Goal: Find contact information: Find contact information

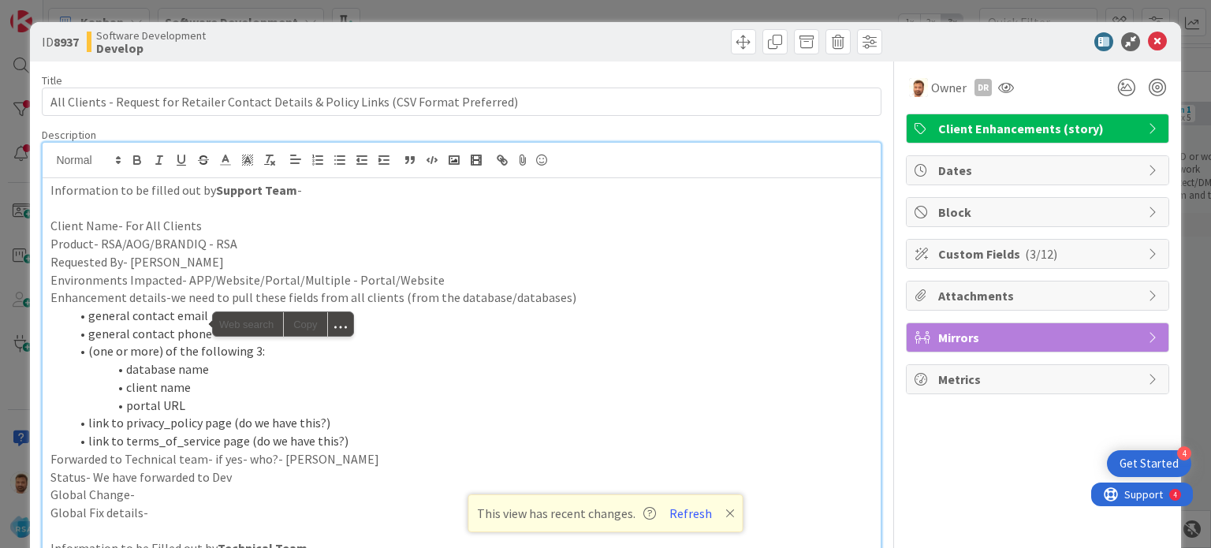
click at [605, 432] on li "link to terms_of_service page (do we have this?)" at bounding box center [470, 441] width 803 height 18
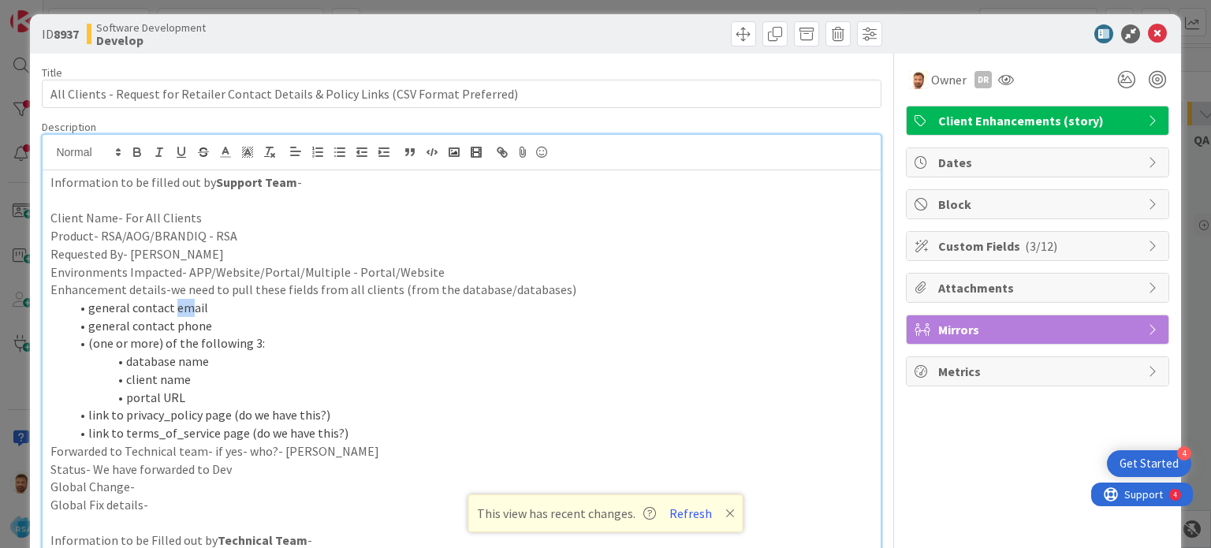
drag, startPoint x: 173, startPoint y: 308, endPoint x: 188, endPoint y: 310, distance: 14.3
click at [188, 310] on li "general contact email" at bounding box center [470, 308] width 803 height 18
click at [181, 327] on li "general contact phone" at bounding box center [470, 326] width 803 height 18
click at [132, 356] on li "database name" at bounding box center [470, 361] width 803 height 18
drag, startPoint x: 120, startPoint y: 359, endPoint x: 192, endPoint y: 393, distance: 79.7
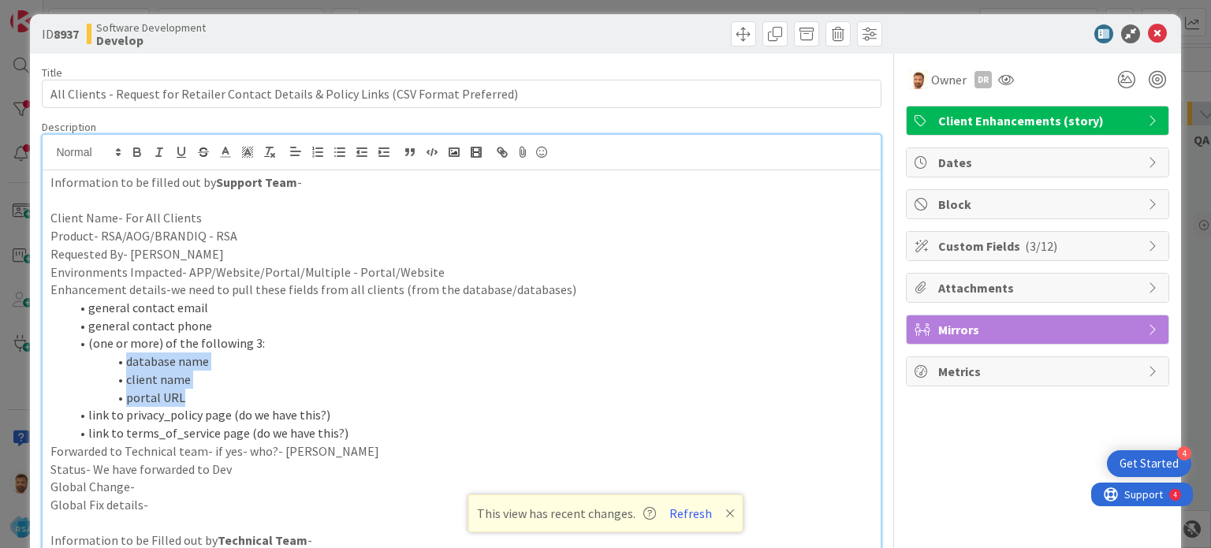
click at [192, 393] on ol "general contact email general contact phone (one or more) of the following 3: d…" at bounding box center [461, 370] width 822 height 143
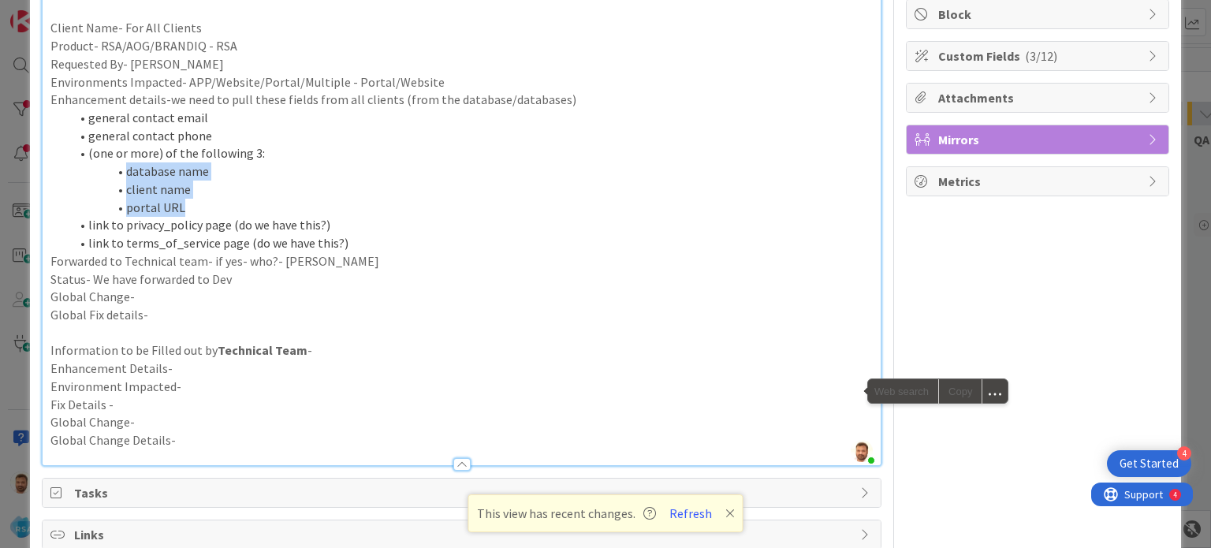
scroll to position [199, 0]
click at [689, 509] on button "Refresh" at bounding box center [691, 513] width 54 height 20
